Goal: Task Accomplishment & Management: Use online tool/utility

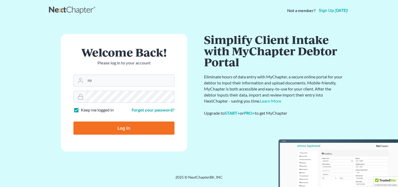
type input "r"
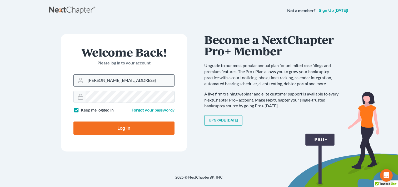
drag, startPoint x: 154, startPoint y: 82, endPoint x: 78, endPoint y: 84, distance: 75.6
click at [78, 84] on div "[PERSON_NAME][EMAIL_ADDRESS]" at bounding box center [123, 81] width 101 height 12
type input "[PERSON_NAME][EMAIL_ADDRESS][DOMAIN_NAME]"
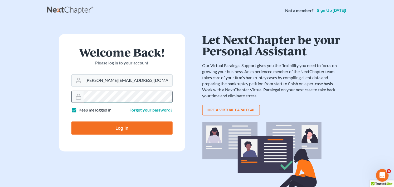
click at [78, 102] on div at bounding box center [121, 97] width 101 height 12
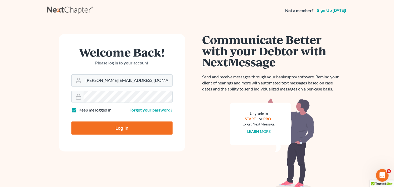
click at [101, 129] on input "Log In" at bounding box center [121, 128] width 101 height 13
type input "Thinking..."
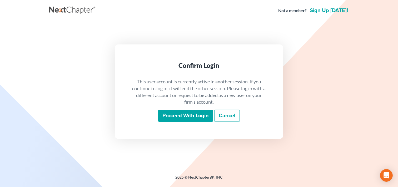
click at [194, 118] on input "Proceed with login" at bounding box center [185, 116] width 55 height 12
